Goal: Entertainment & Leisure: Consume media (video, audio)

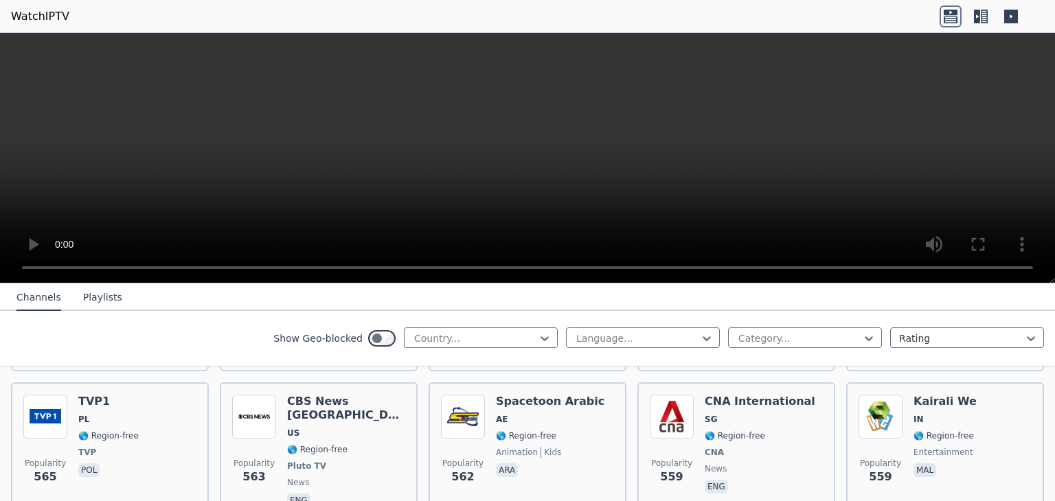
scroll to position [4189, 0]
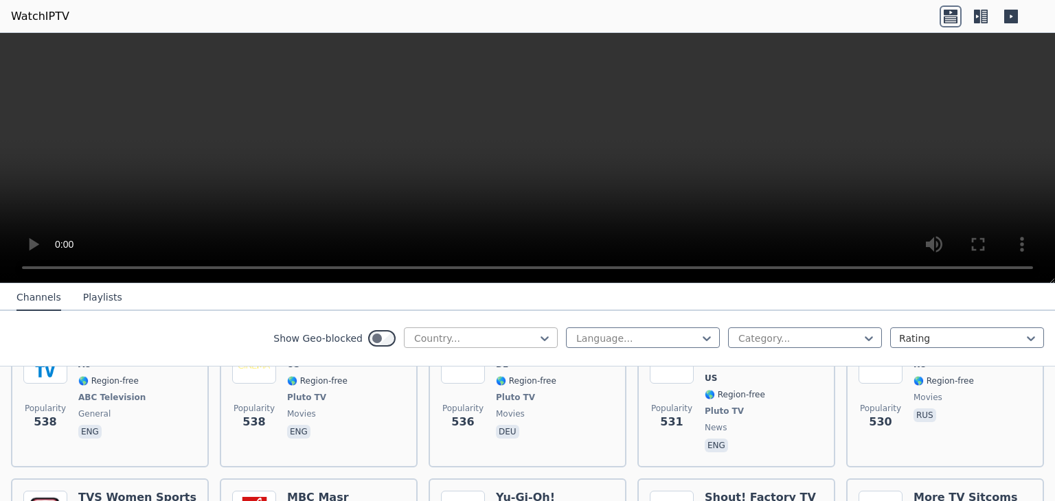
click at [465, 341] on div at bounding box center [475, 339] width 125 height 14
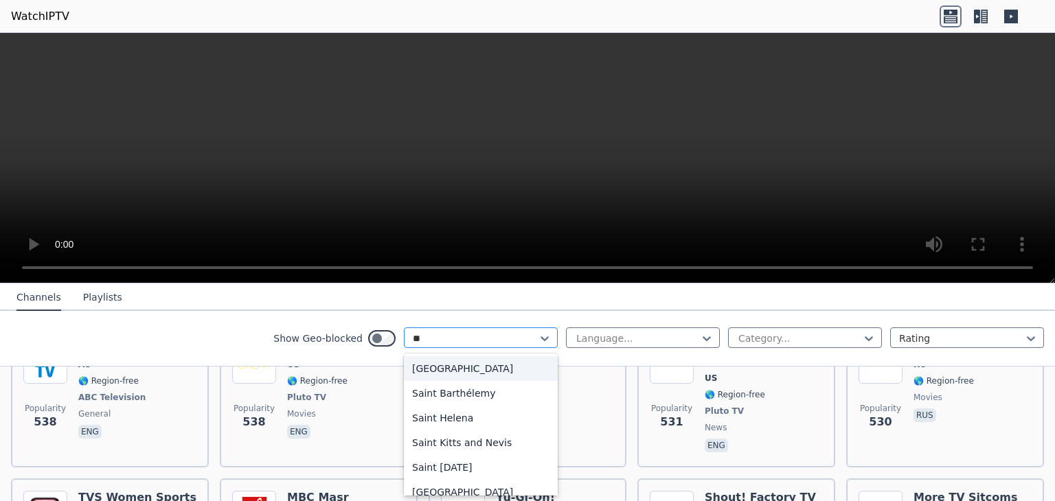
type input "***"
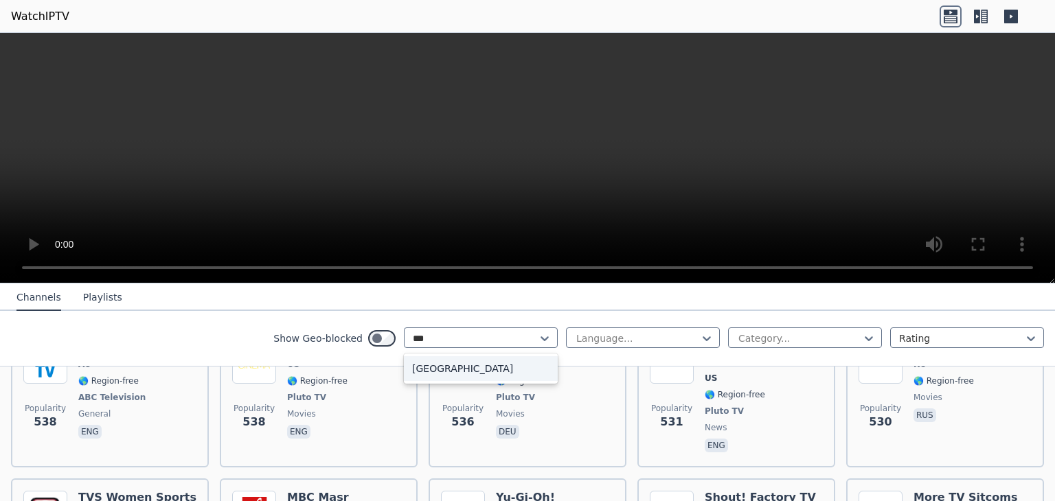
click at [445, 372] on div "[GEOGRAPHIC_DATA]" at bounding box center [481, 368] width 154 height 25
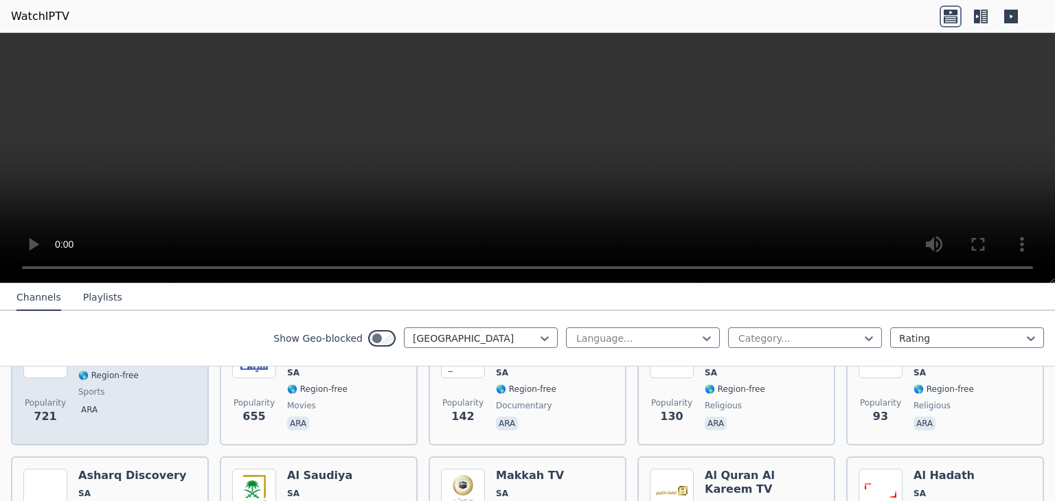
scroll to position [275, 0]
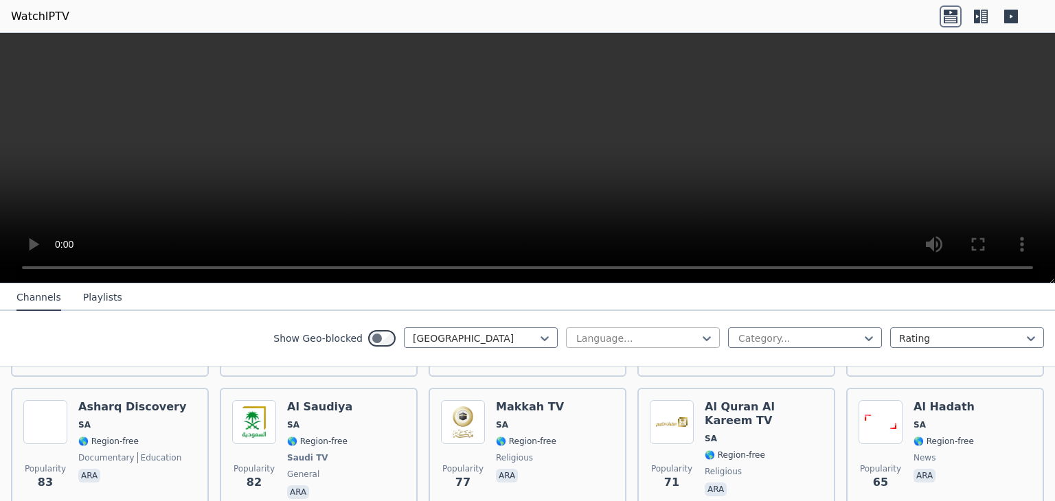
click at [599, 336] on div at bounding box center [637, 339] width 125 height 14
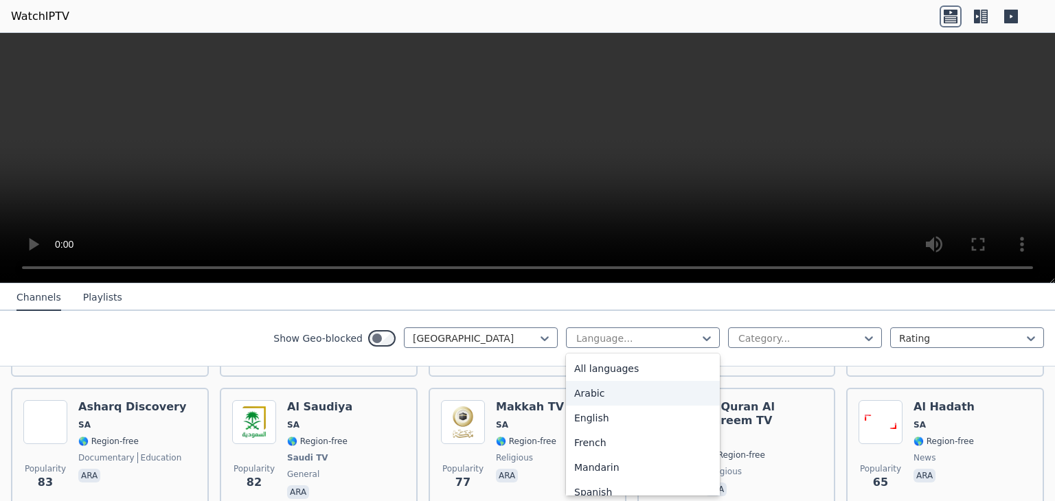
click at [591, 393] on div "Arabic" at bounding box center [643, 393] width 154 height 25
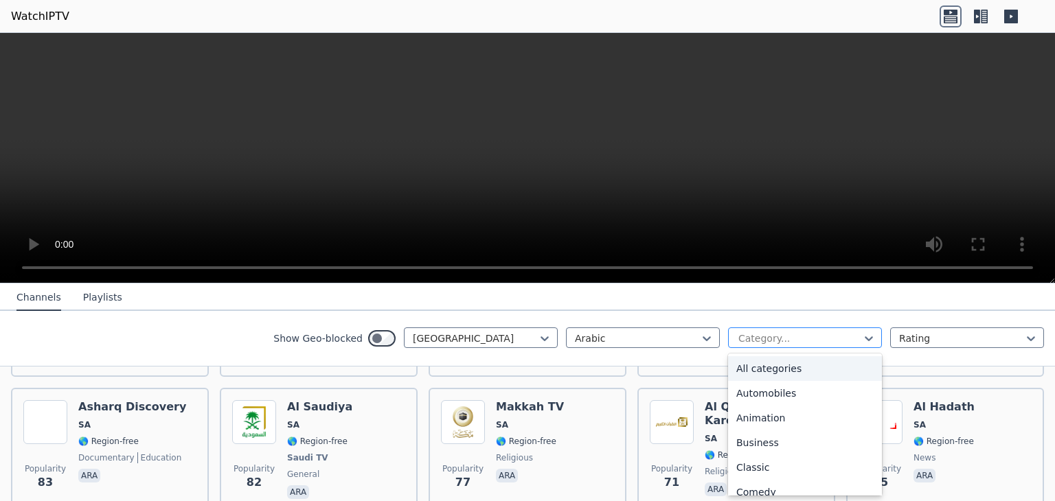
click at [806, 336] on div at bounding box center [799, 339] width 125 height 14
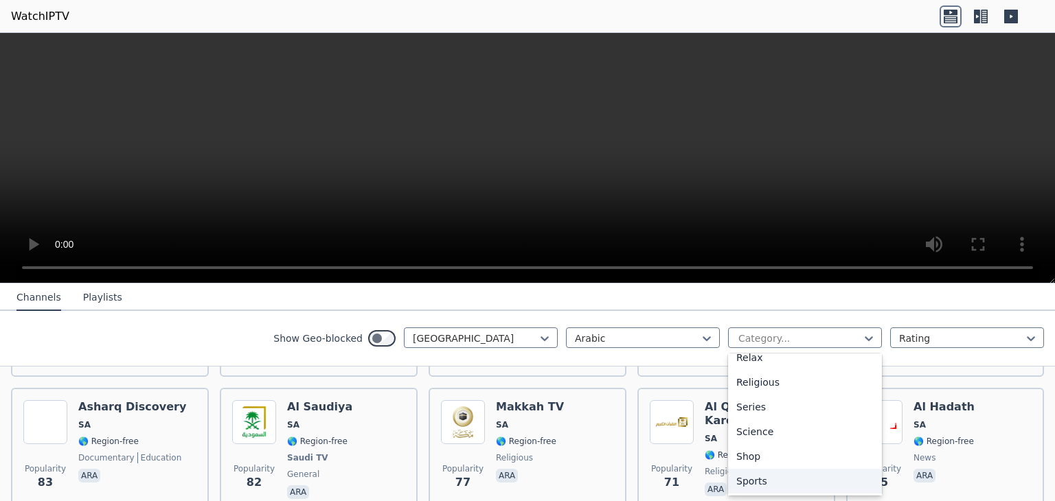
click at [744, 480] on div "Sports" at bounding box center [805, 481] width 154 height 25
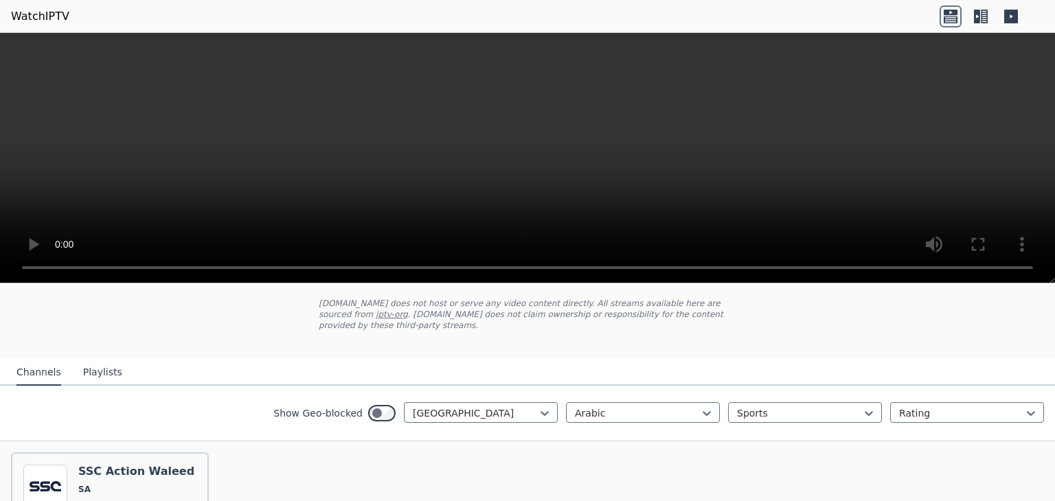
scroll to position [126, 0]
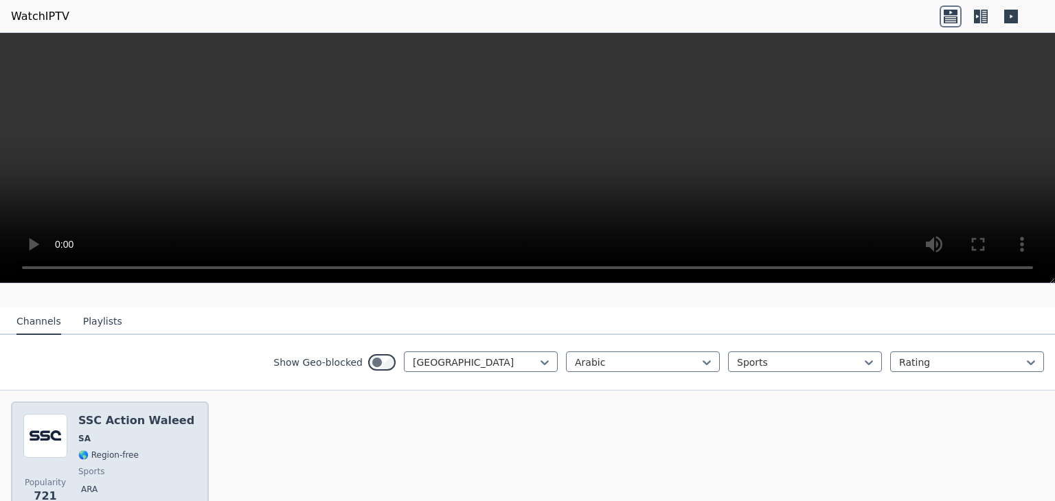
click at [119, 414] on h6 "SSC Action Waleed" at bounding box center [136, 421] width 116 height 14
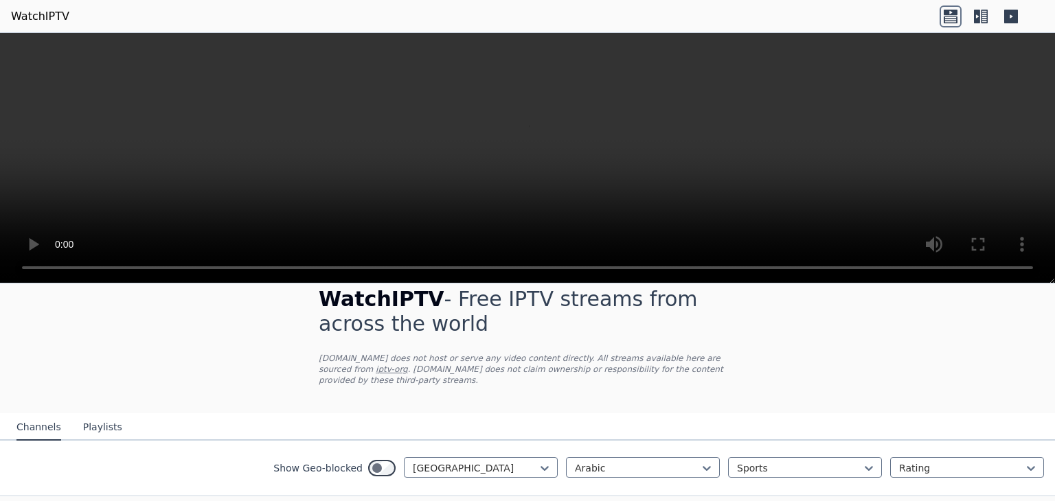
scroll to position [0, 0]
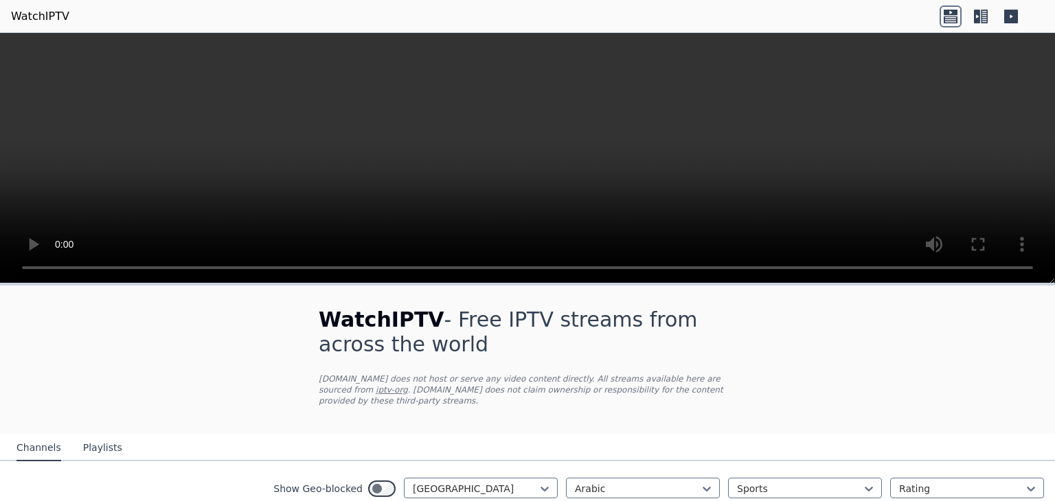
click at [876, 350] on div "WatchIPTV - Free IPTV streams from across the world [DOMAIN_NAME] does not host…" at bounding box center [527, 498] width 1055 height 424
click at [1011, 478] on div "Rating" at bounding box center [967, 488] width 154 height 21
click at [796, 347] on div "WatchIPTV - Free IPTV streams from across the world [DOMAIN_NAME] does not host…" at bounding box center [527, 498] width 1055 height 424
